Goal: Transaction & Acquisition: Download file/media

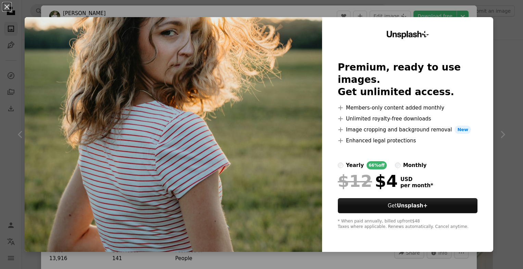
scroll to position [390, 0]
click at [506, 51] on div "An X shape Unsplash+ Premium, ready to use images. Get unlimited access. A plus…" at bounding box center [261, 134] width 523 height 269
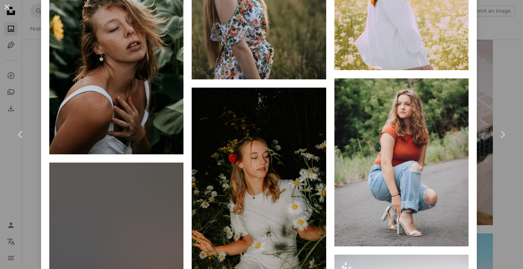
scroll to position [2015, 0]
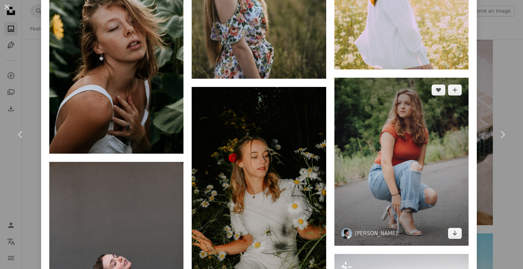
click at [371, 175] on img at bounding box center [401, 162] width 134 height 168
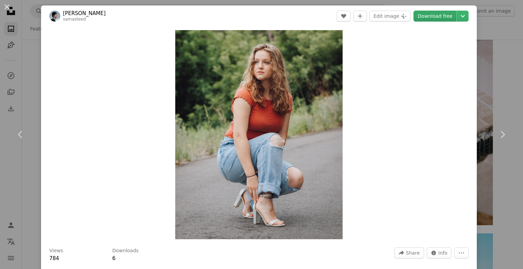
click at [426, 16] on link "Download free" at bounding box center [435, 16] width 43 height 11
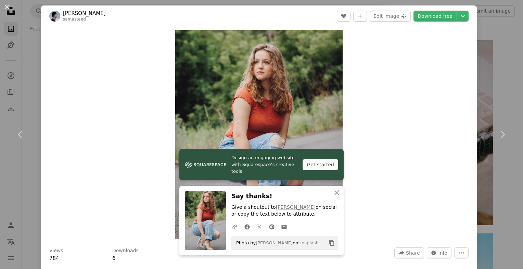
click at [496, 54] on div "An X shape Chevron left Chevron right Design an engaging website with Squarespa…" at bounding box center [261, 134] width 523 height 269
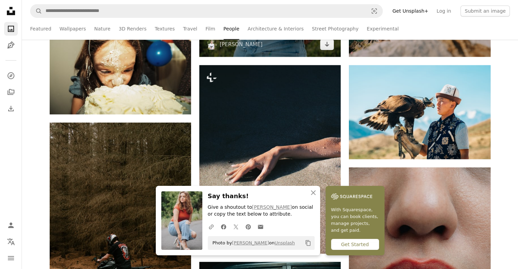
scroll to position [626, 0]
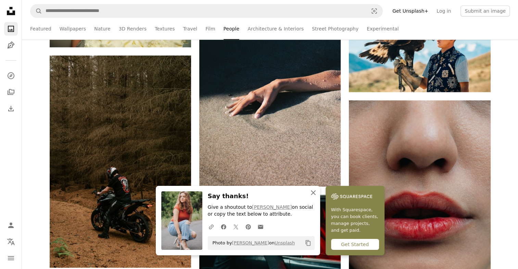
click at [313, 194] on icon "An X shape" at bounding box center [313, 193] width 8 height 8
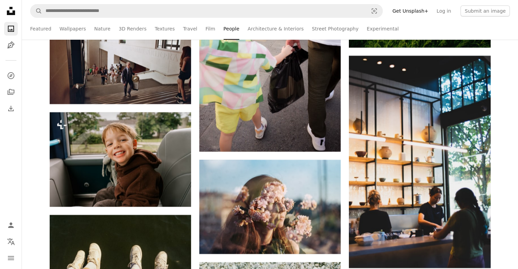
scroll to position [5170, 0]
